Goal: Task Accomplishment & Management: Manage account settings

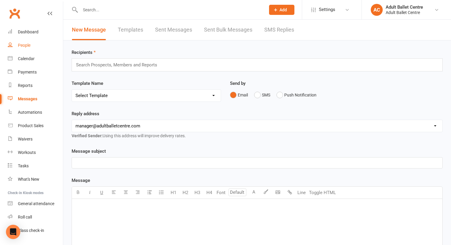
click at [24, 46] on div "People" at bounding box center [24, 45] width 13 height 5
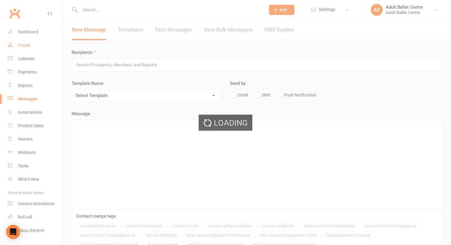
select select "100"
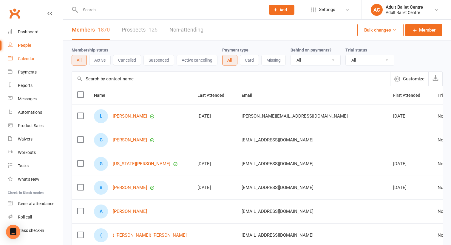
click at [32, 59] on div "Calendar" at bounding box center [26, 58] width 17 height 5
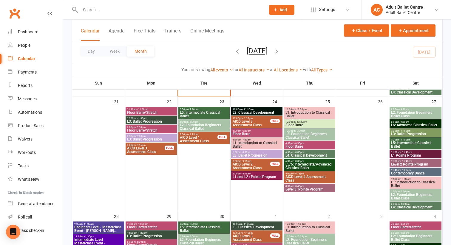
scroll to position [385, 0]
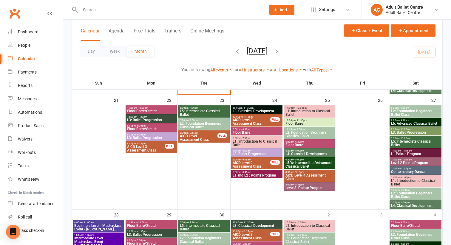
click at [191, 122] on span "L2: Foundation Beginners Classical Ballet" at bounding box center [203, 125] width 49 height 7
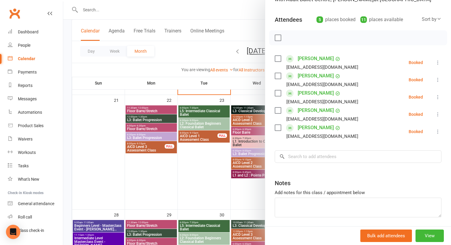
scroll to position [78, 0]
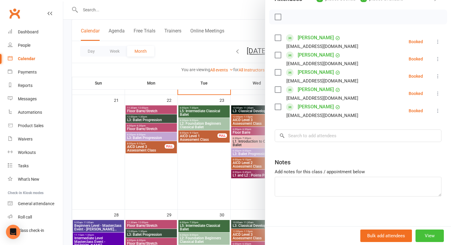
click at [427, 239] on button "View" at bounding box center [429, 236] width 28 height 13
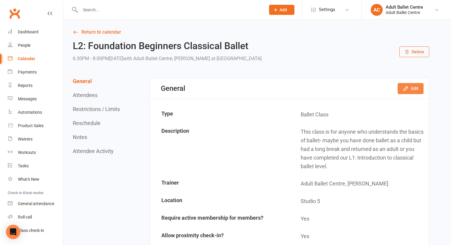
click at [413, 87] on button "Edit" at bounding box center [410, 88] width 26 height 11
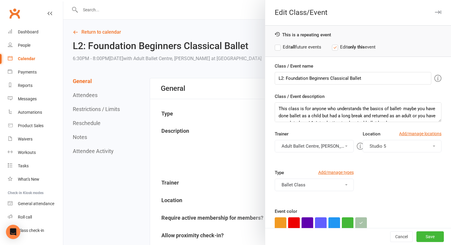
click at [334, 146] on button "Adult Ballet Centre, [PERSON_NAME]" at bounding box center [314, 146] width 79 height 13
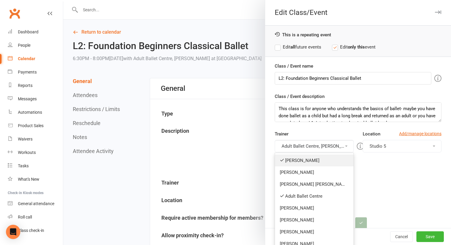
click at [328, 156] on link "[PERSON_NAME]" at bounding box center [314, 161] width 78 height 12
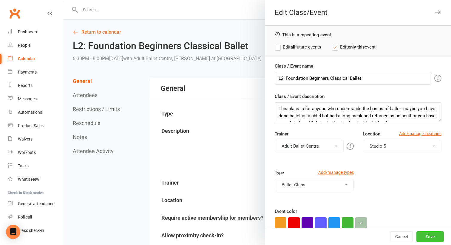
click at [426, 235] on button "Save" at bounding box center [429, 237] width 27 height 11
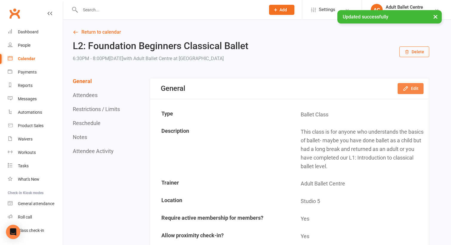
click at [405, 88] on icon "button" at bounding box center [405, 89] width 6 height 6
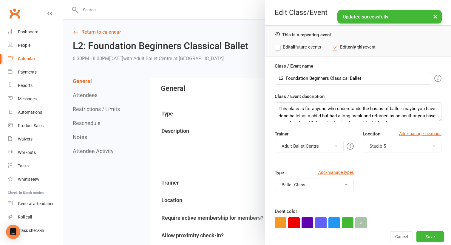
click at [277, 49] on label "Edit all future events" at bounding box center [298, 47] width 46 height 7
click at [317, 149] on button "Adult Ballet Centre" at bounding box center [309, 146] width 69 height 13
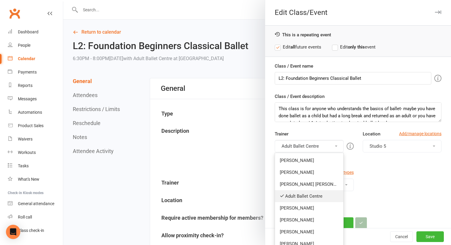
click at [310, 197] on link "Adult Ballet Centre" at bounding box center [309, 196] width 68 height 12
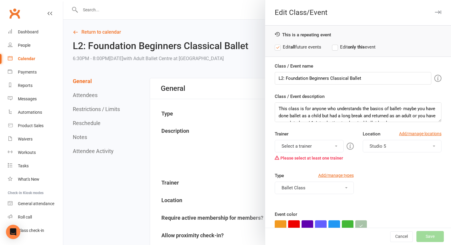
click at [321, 148] on button "Select a trainer" at bounding box center [309, 146] width 69 height 13
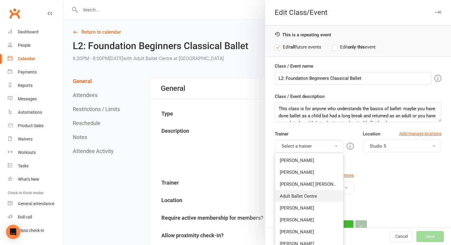
click at [305, 197] on link "Adult Ballet Centre" at bounding box center [309, 196] width 68 height 12
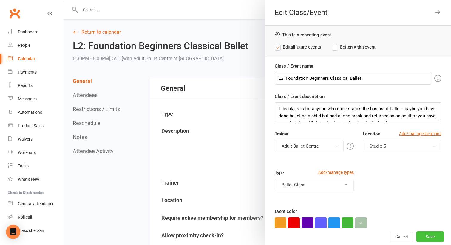
click at [426, 239] on button "Save" at bounding box center [429, 237] width 27 height 11
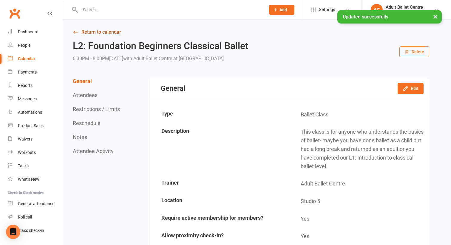
click at [102, 29] on link "Return to calendar" at bounding box center [251, 32] width 356 height 8
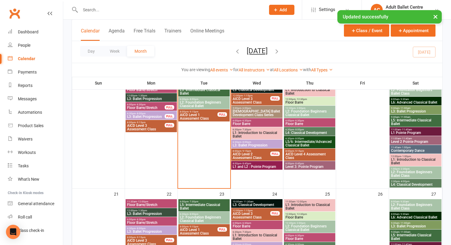
scroll to position [301, 0]
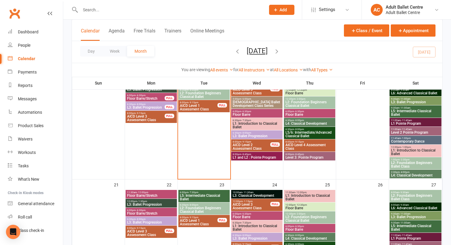
click at [194, 102] on span "- 9:15pm" at bounding box center [193, 102] width 10 height 3
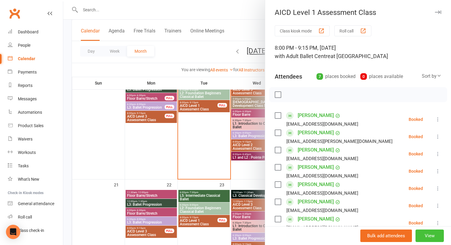
click at [425, 233] on button "View" at bounding box center [429, 236] width 28 height 13
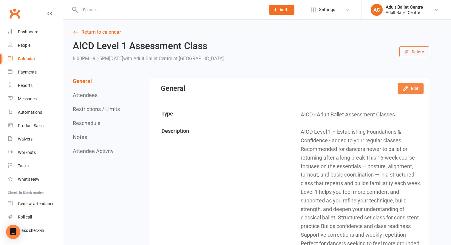
click at [406, 88] on icon "button" at bounding box center [405, 89] width 6 height 6
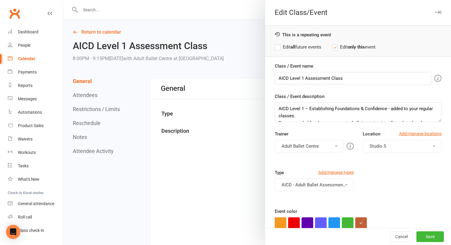
click at [277, 47] on label "Edit all future events" at bounding box center [298, 47] width 46 height 7
click at [297, 143] on button "Adult Ballet Centre" at bounding box center [309, 146] width 69 height 13
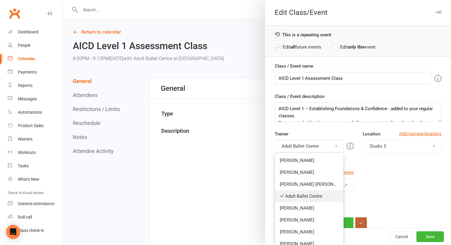
click at [299, 194] on link "Adult Ballet Centre" at bounding box center [309, 196] width 68 height 12
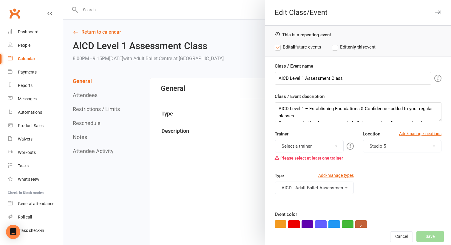
click at [321, 147] on button "Select a trainer" at bounding box center [309, 146] width 69 height 13
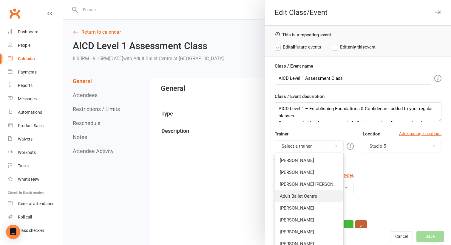
click at [310, 197] on link "Adult Ballet Centre" at bounding box center [309, 196] width 68 height 12
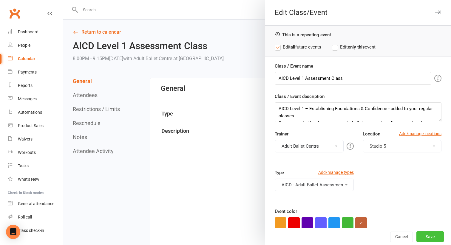
click at [427, 238] on button "Save" at bounding box center [429, 237] width 27 height 11
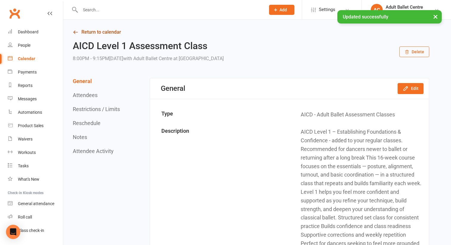
click at [87, 32] on link "Return to calendar" at bounding box center [251, 32] width 356 height 8
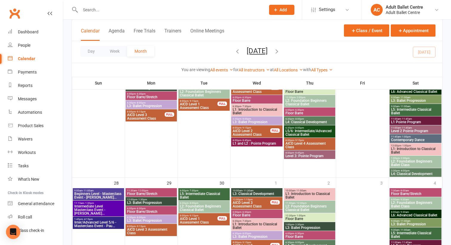
scroll to position [390, 0]
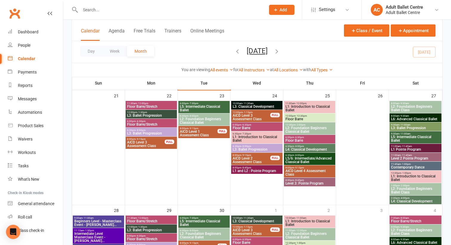
click at [205, 120] on span "L2: Foundation Beginners Classical Ballet" at bounding box center [203, 120] width 49 height 7
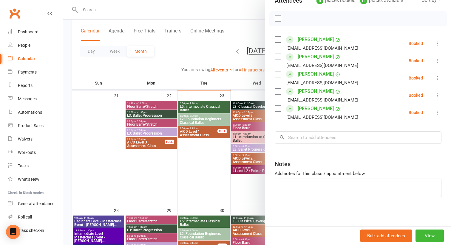
scroll to position [78, 0]
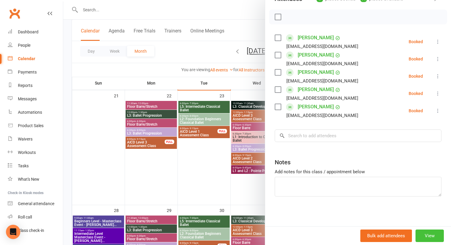
click at [428, 234] on button "View" at bounding box center [429, 236] width 28 height 13
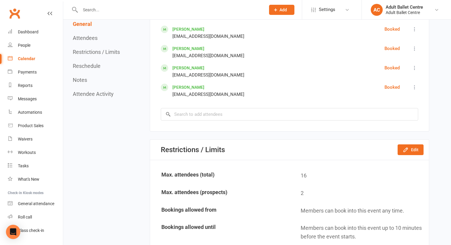
scroll to position [433, 0]
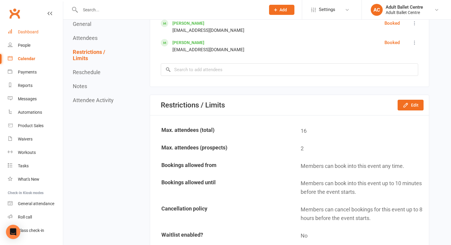
click at [24, 34] on div "Dashboard" at bounding box center [28, 32] width 21 height 5
